Goal: Task Accomplishment & Management: Use online tool/utility

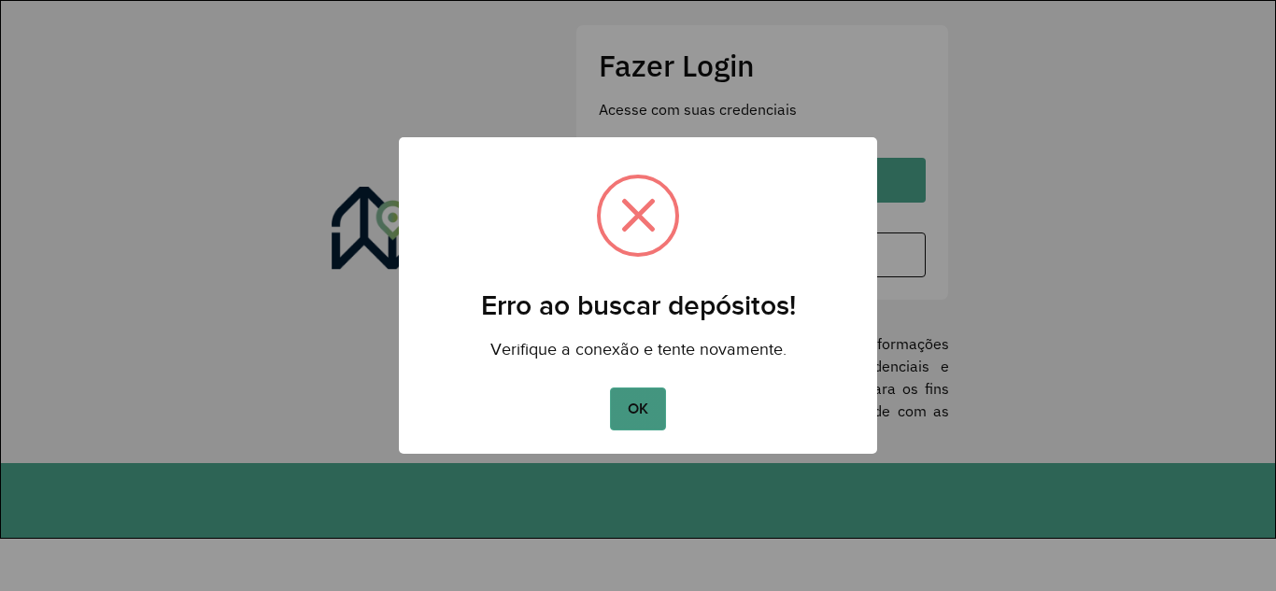
click at [643, 411] on button "OK" at bounding box center [637, 409] width 55 height 43
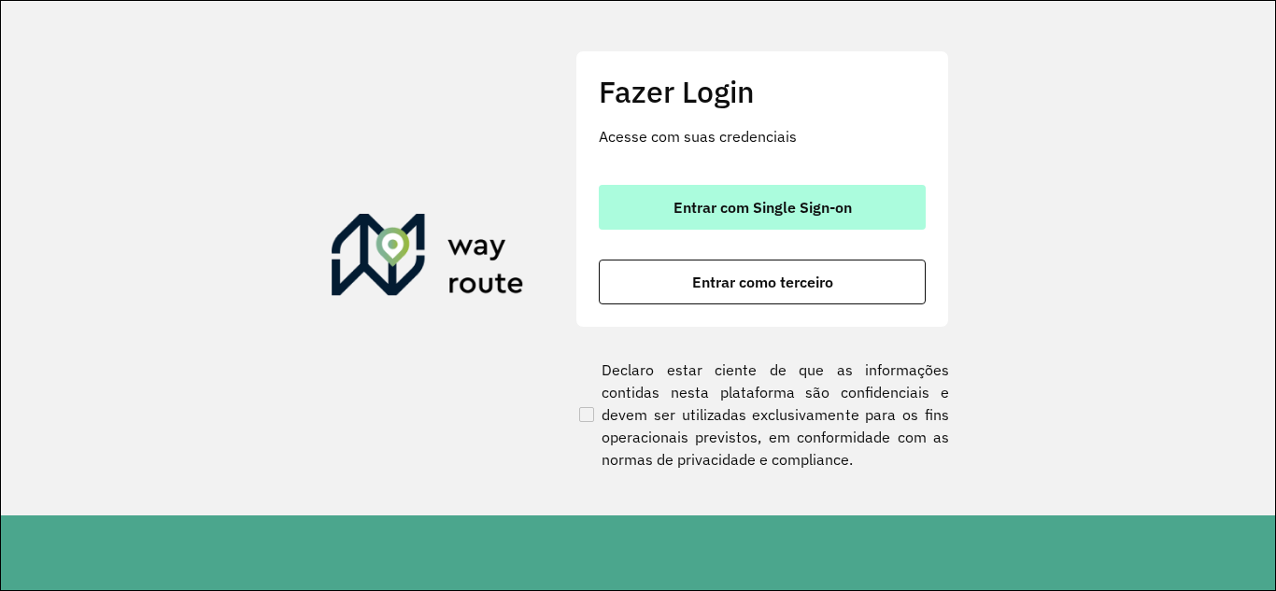
click at [712, 211] on span "Entrar com Single Sign-on" at bounding box center [763, 207] width 178 height 15
